Goal: Book appointment/travel/reservation

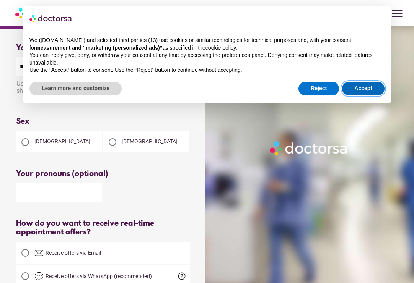
click at [362, 91] on button "Accept" at bounding box center [363, 89] width 42 height 14
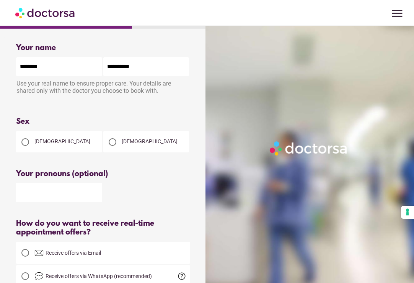
scroll to position [165, 0]
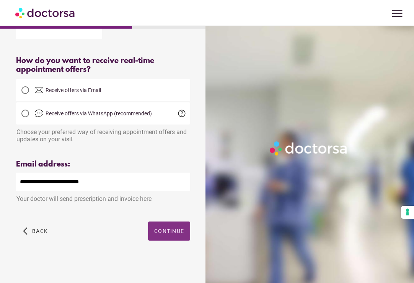
click at [177, 233] on span "Continue" at bounding box center [169, 231] width 30 height 6
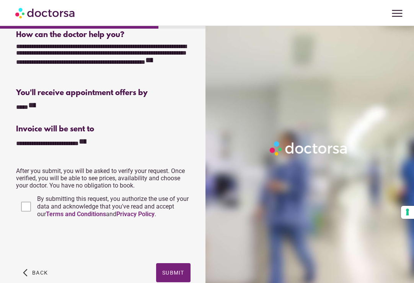
scroll to position [188, 0]
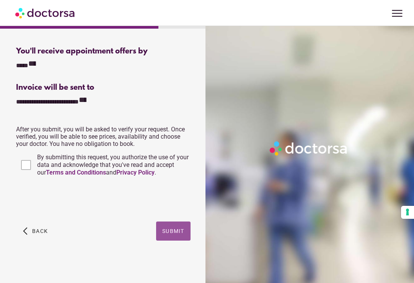
click at [175, 235] on span "button" at bounding box center [173, 231] width 34 height 19
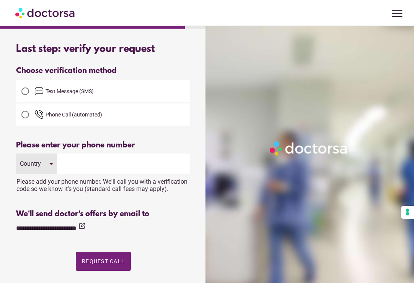
click at [74, 91] on span "Text Message (SMS)" at bounding box center [69, 91] width 48 height 6
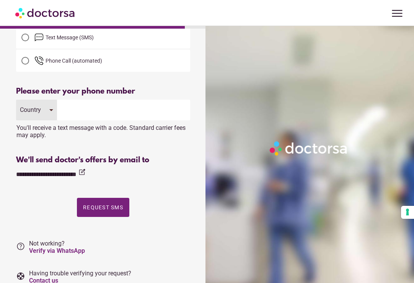
scroll to position [54, 0]
click at [46, 112] on div "Country" at bounding box center [36, 109] width 41 height 21
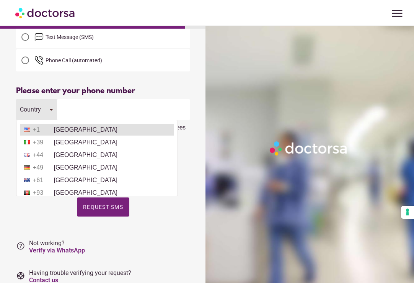
click at [60, 125] on li "+1 [GEOGRAPHIC_DATA]" at bounding box center [96, 129] width 153 height 11
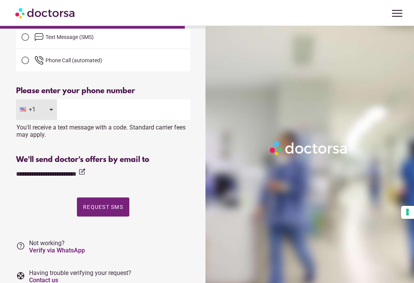
click at [85, 116] on input "tel" at bounding box center [123, 109] width 133 height 21
type input "**********"
click at [163, 189] on div "Please enter a valid email address" at bounding box center [103, 185] width 174 height 10
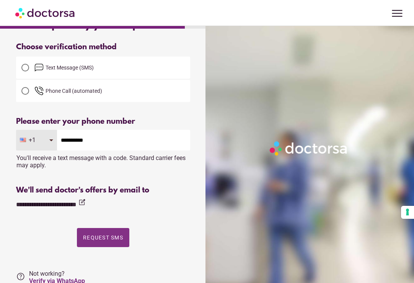
scroll to position [22, 0]
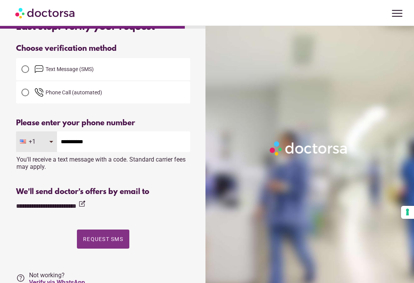
click at [103, 239] on span "Request SMS" at bounding box center [103, 239] width 40 height 6
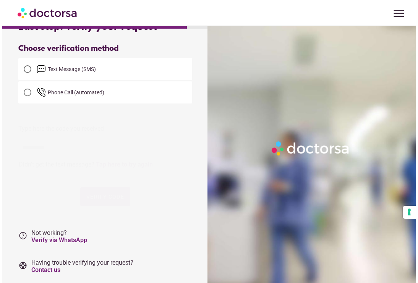
scroll to position [0, 0]
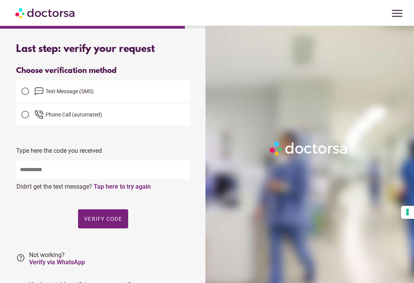
click at [80, 174] on input "text" at bounding box center [103, 170] width 174 height 19
paste input "*****"
type input "*****"
click at [94, 216] on span "Verify code" at bounding box center [103, 219] width 38 height 6
